Goal: Task Accomplishment & Management: Use online tool/utility

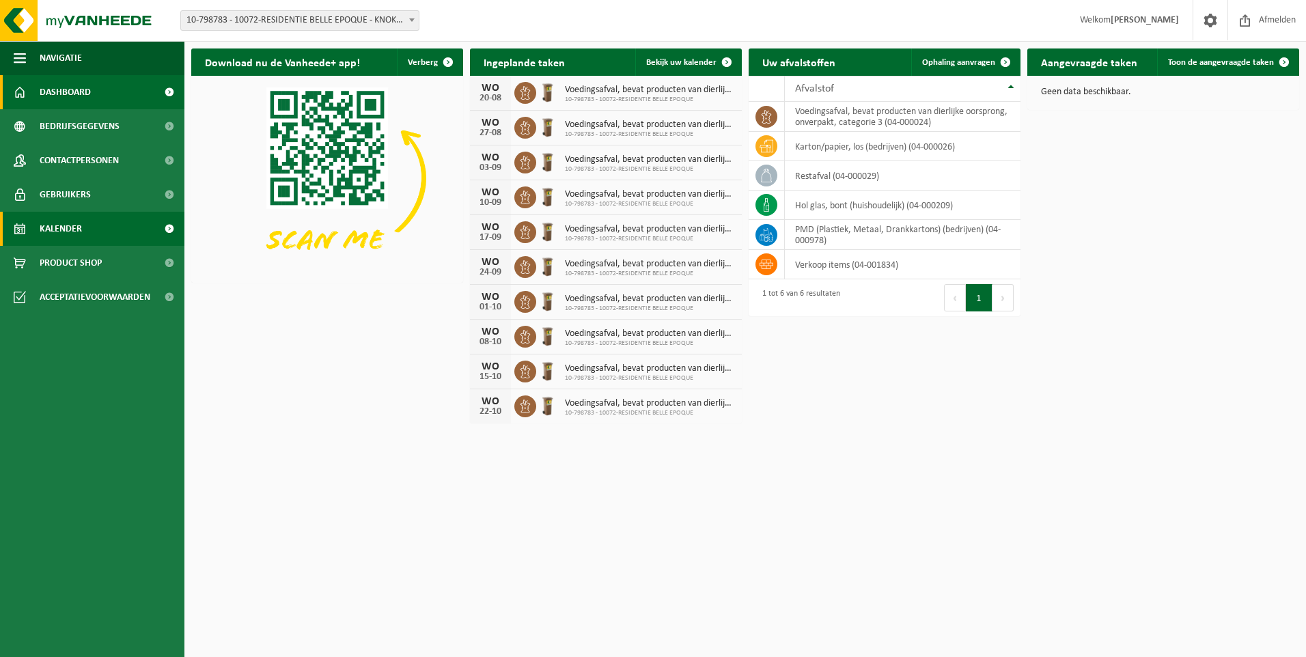
click at [82, 227] on link "Kalender" at bounding box center [92, 229] width 184 height 34
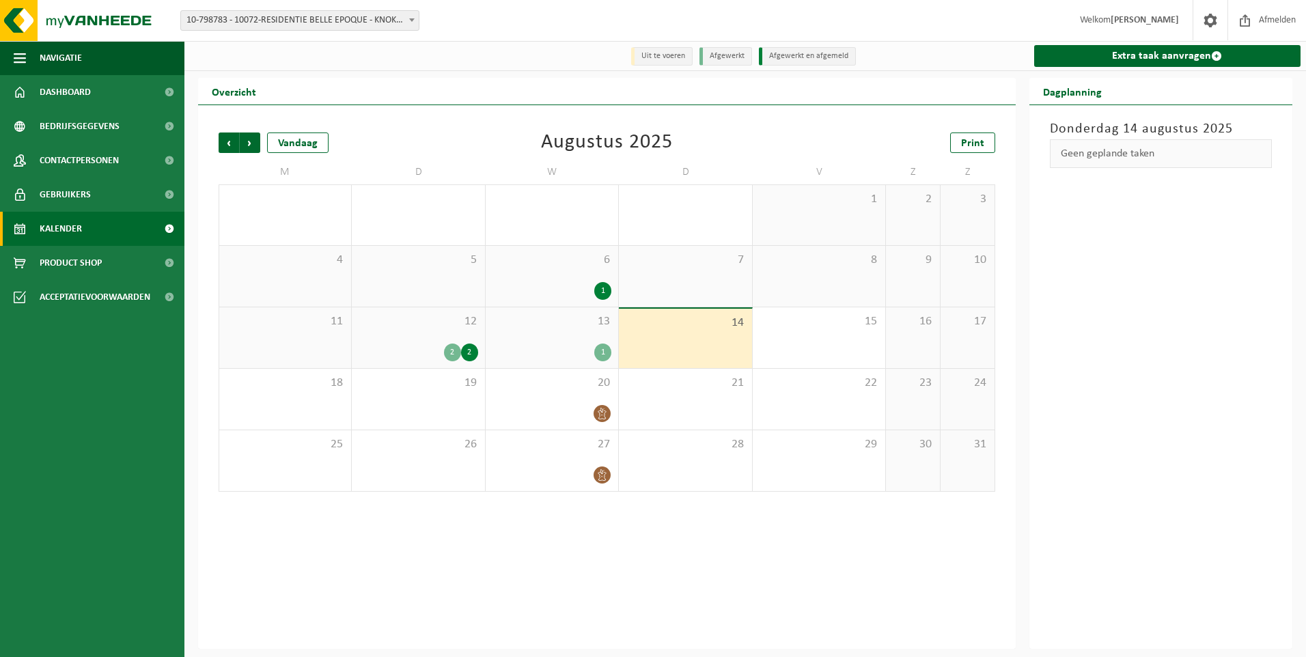
click at [458, 350] on div "2" at bounding box center [452, 352] width 17 height 18
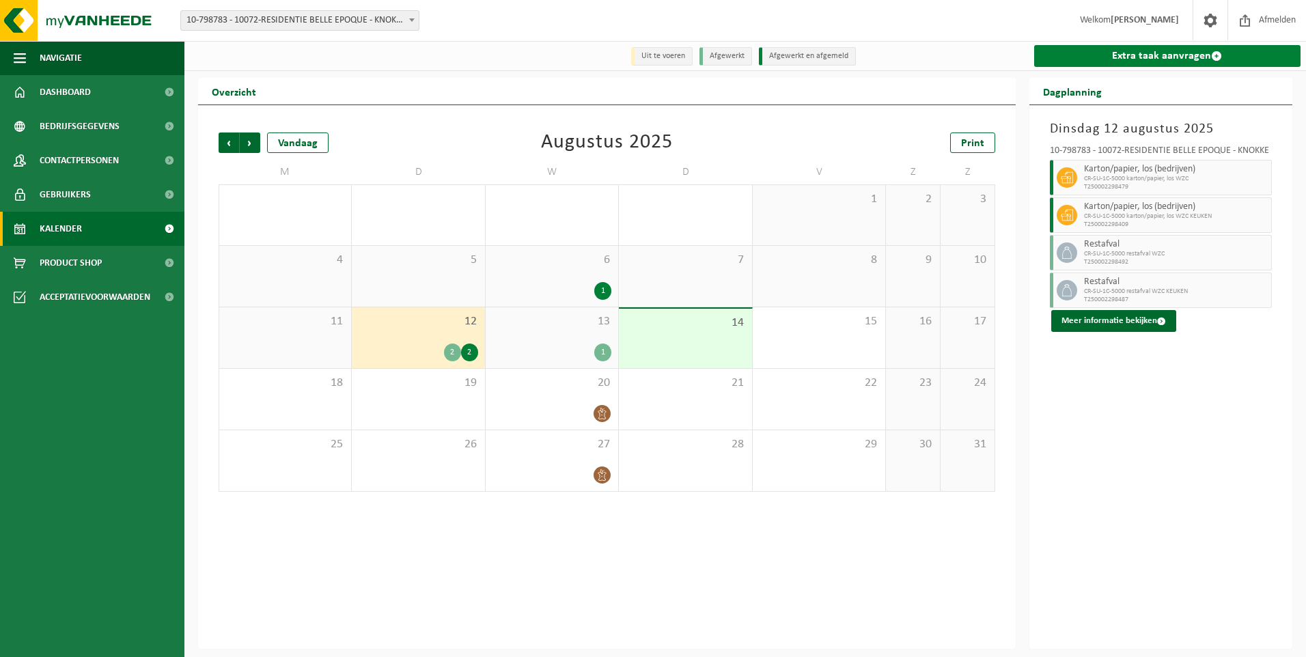
click at [1171, 56] on link "Extra taak aanvragen" at bounding box center [1167, 56] width 267 height 22
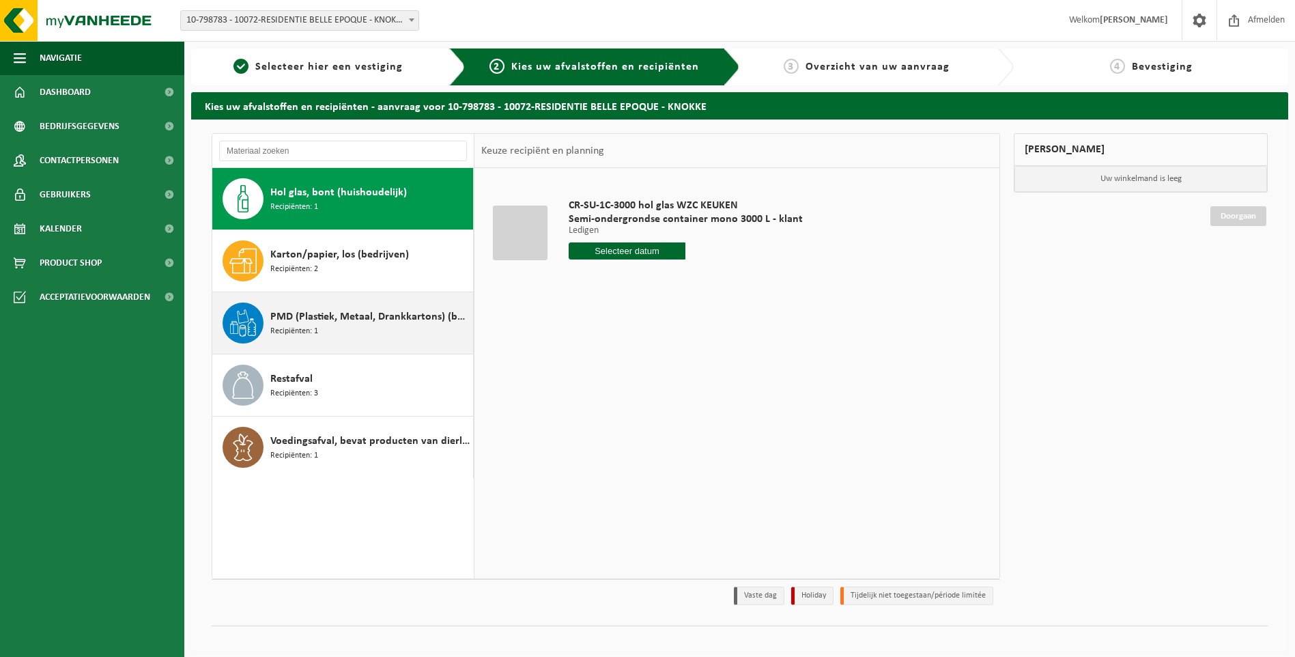
click at [289, 312] on span "PMD (Plastiek, Metaal, Drankkartons) (bedrijven)" at bounding box center [369, 317] width 199 height 16
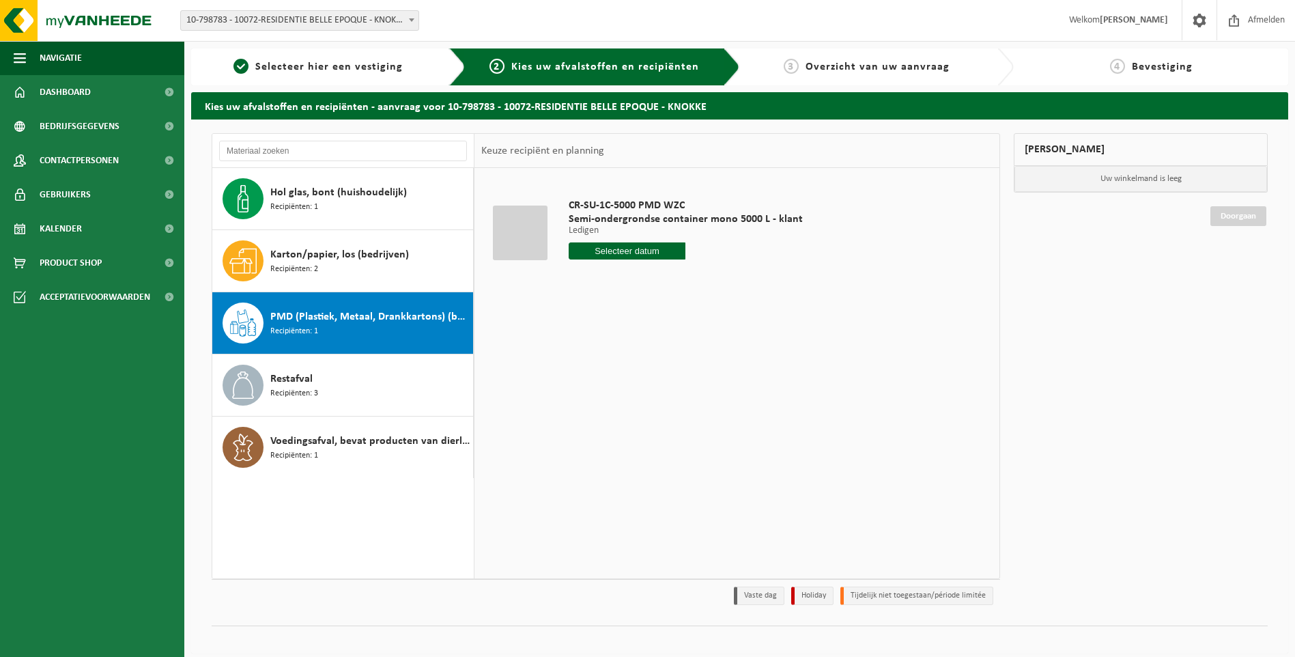
click at [626, 252] on input "text" at bounding box center [627, 250] width 117 height 17
click at [604, 393] on div "19" at bounding box center [605, 394] width 24 height 22
type input "Van 2025-08-19"
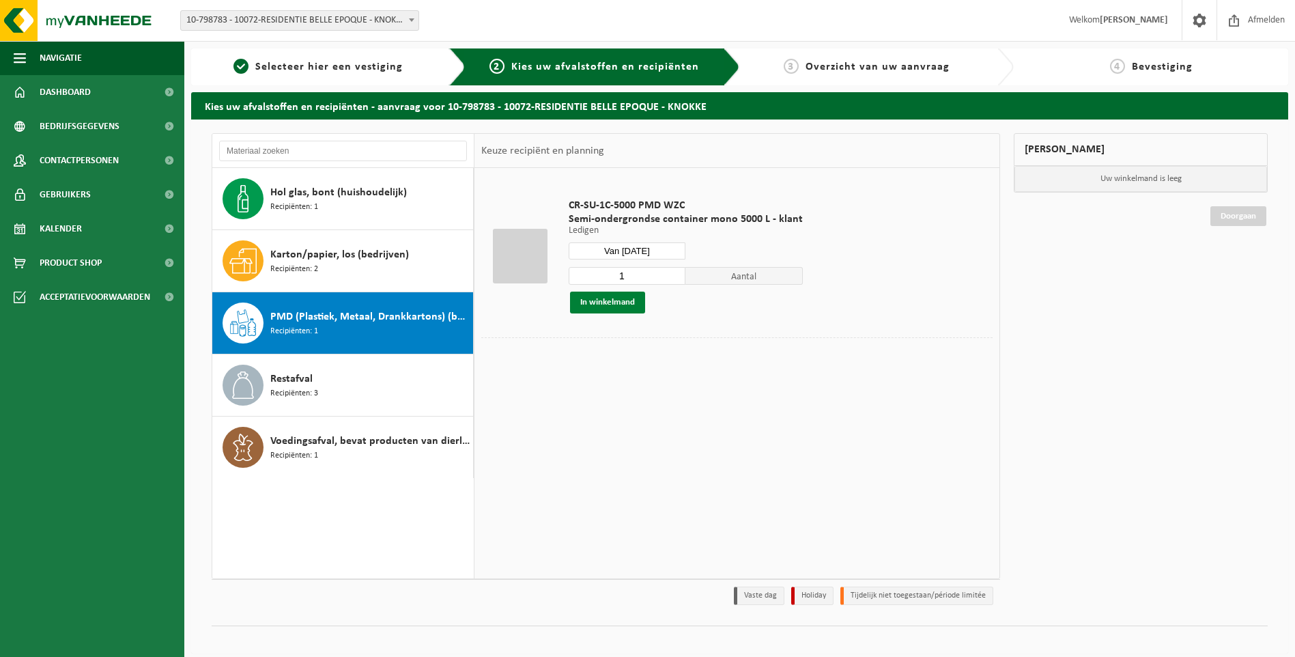
click at [607, 305] on button "In winkelmand" at bounding box center [607, 303] width 75 height 22
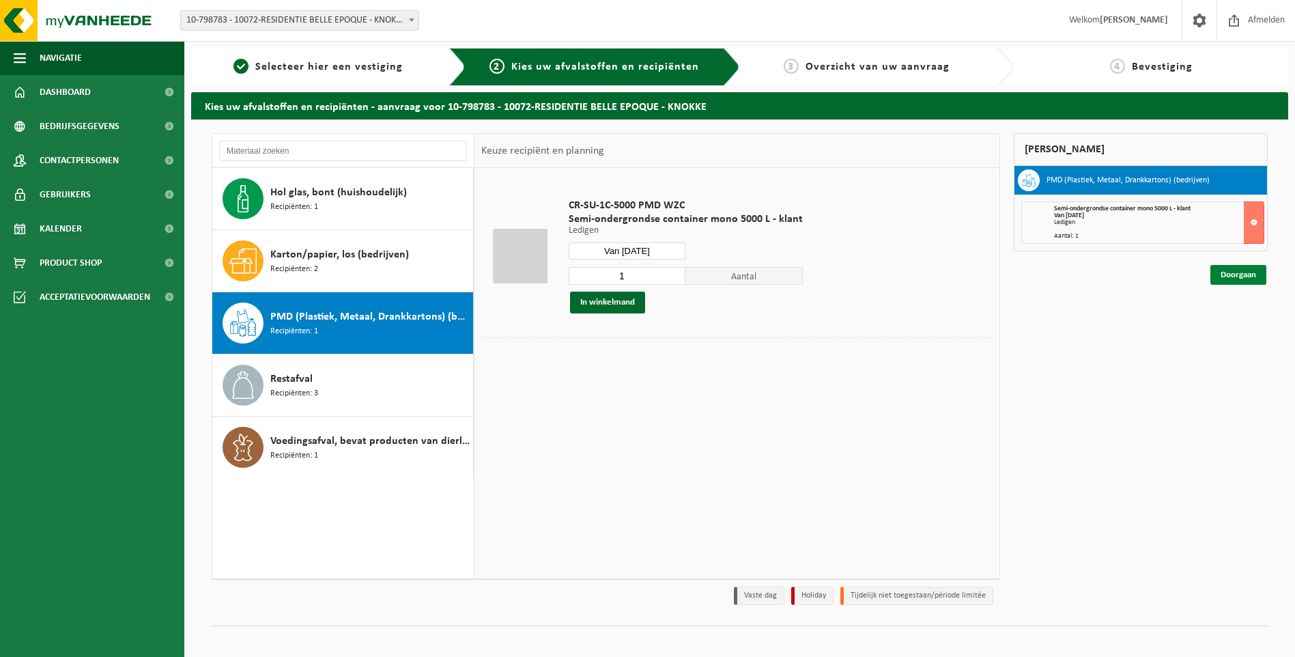
click at [1239, 281] on link "Doorgaan" at bounding box center [1239, 275] width 56 height 20
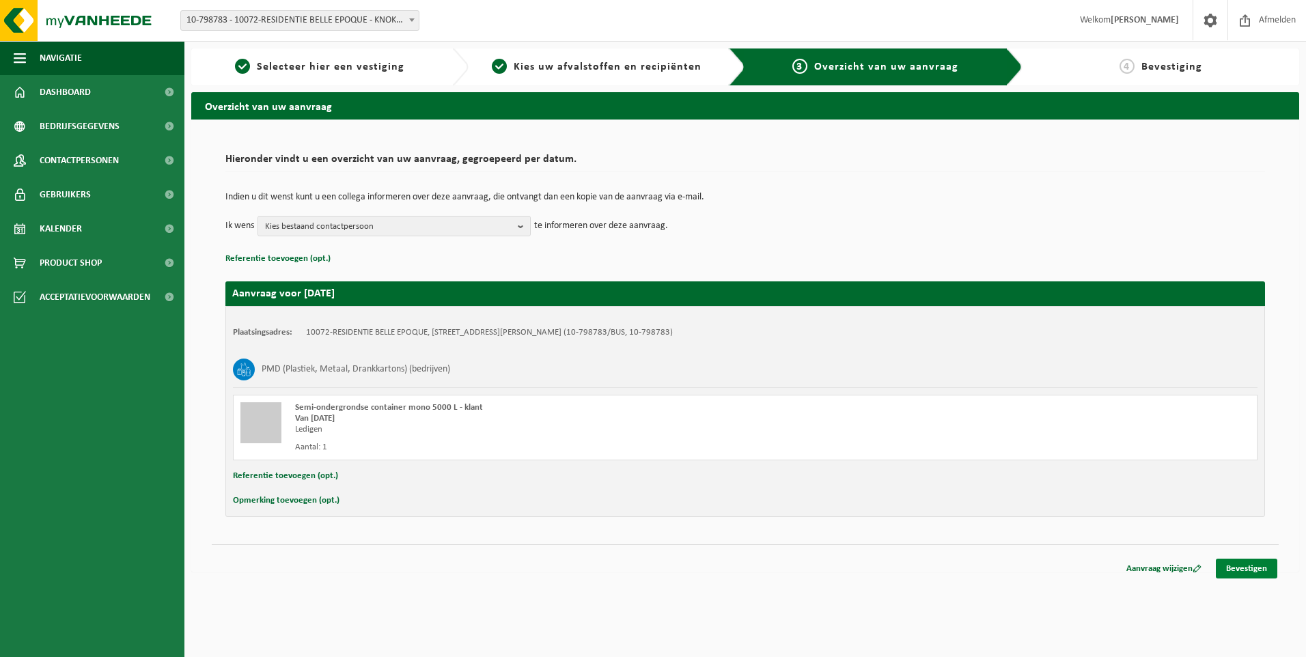
click at [1246, 572] on link "Bevestigen" at bounding box center [1245, 569] width 61 height 20
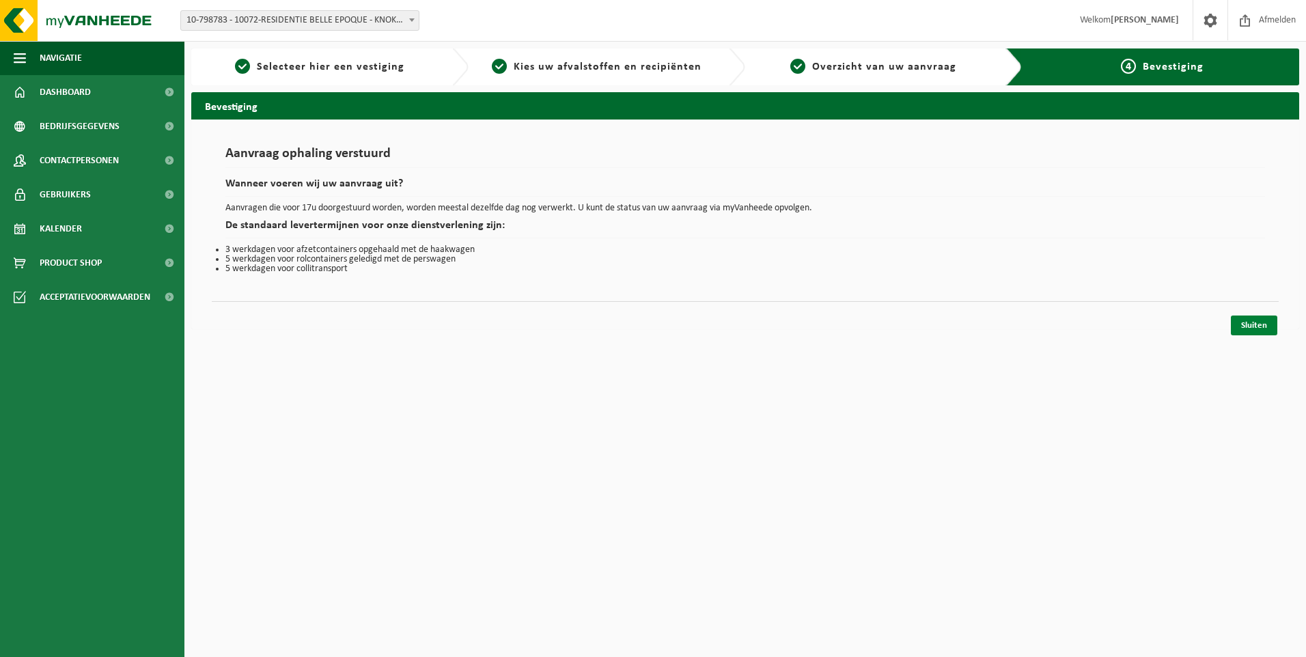
click at [1263, 328] on link "Sluiten" at bounding box center [1253, 325] width 46 height 20
